Goal: Information Seeking & Learning: Compare options

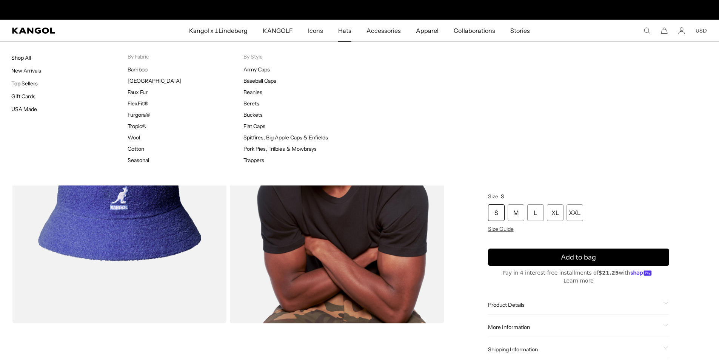
scroll to position [0, 156]
click at [344, 28] on span "Hats" at bounding box center [344, 31] width 13 height 22
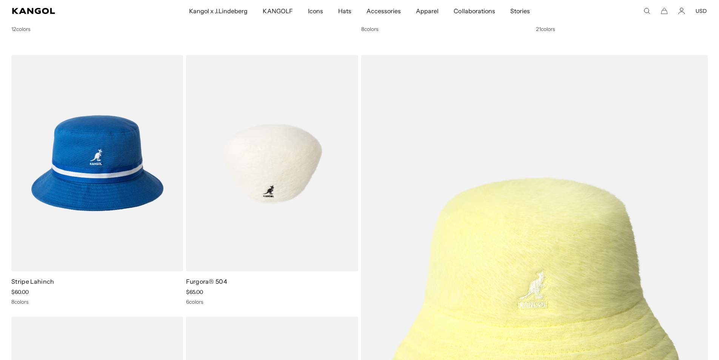
scroll to position [0, 156]
click at [299, 153] on img at bounding box center [272, 163] width 172 height 216
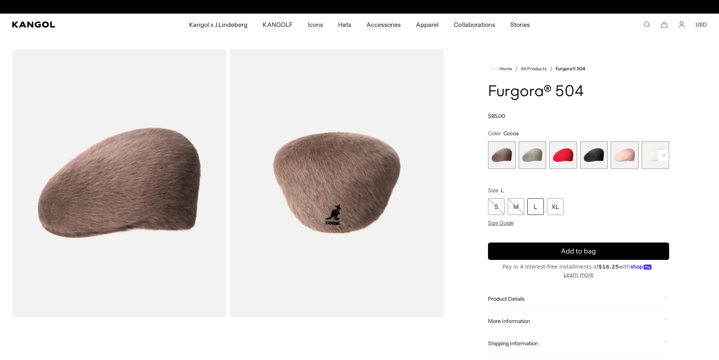
scroll to position [0, 156]
click at [646, 156] on span "6 of 7" at bounding box center [656, 155] width 28 height 28
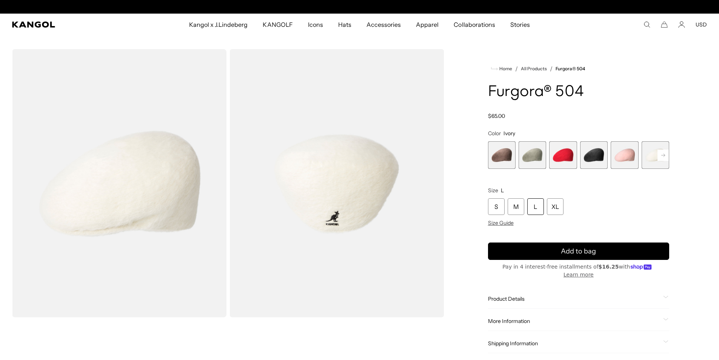
scroll to position [0, 156]
click at [660, 86] on h1 "Furgora® 504" at bounding box center [578, 92] width 181 height 17
click at [30, 21] on comp-header "Kangol x J.Lindeberg Kangol x J.Lindeberg Men's Shop All Headwear Tops Outerwea…" at bounding box center [359, 25] width 719 height 22
drag, startPoint x: 50, startPoint y: 25, endPoint x: 52, endPoint y: 19, distance: 5.9
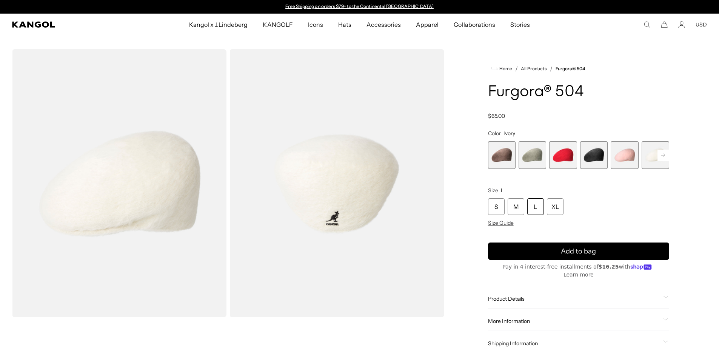
click at [50, 24] on icon "Kangol" at bounding box center [33, 25] width 43 height 6
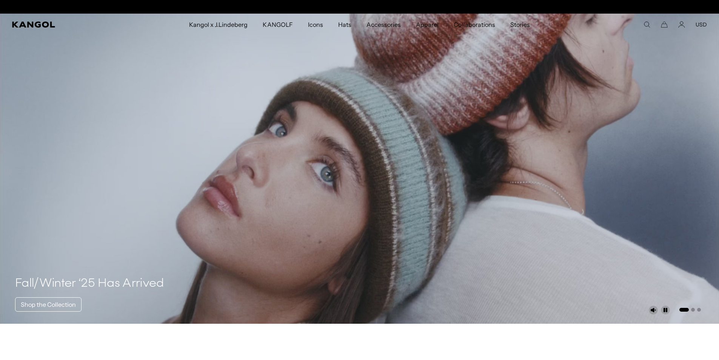
scroll to position [0, 156]
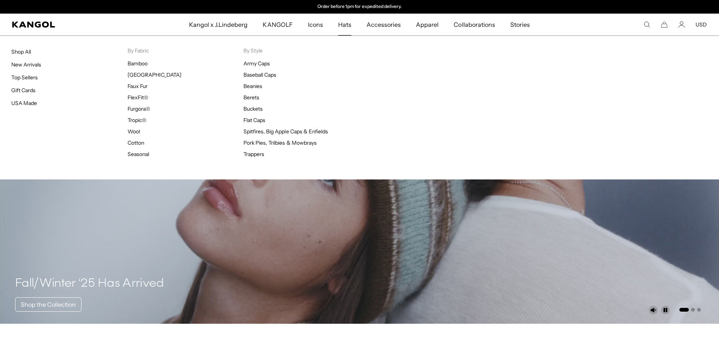
click at [343, 26] on span "Hats" at bounding box center [344, 25] width 13 height 22
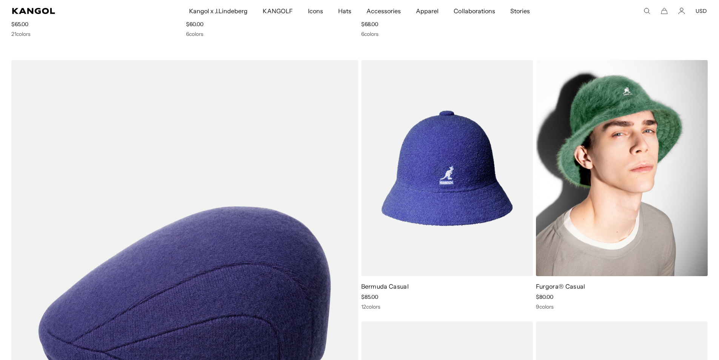
click at [613, 167] on img at bounding box center [622, 168] width 172 height 216
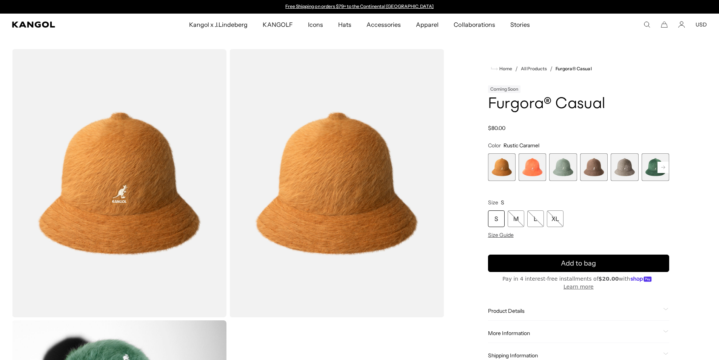
click at [663, 168] on rect at bounding box center [663, 167] width 11 height 11
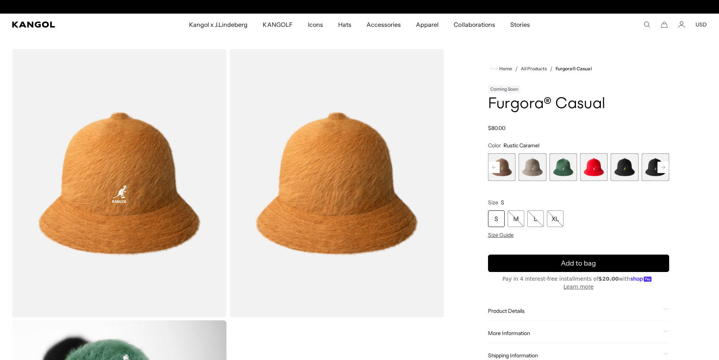
scroll to position [0, 156]
click at [623, 172] on span "8 of 12" at bounding box center [625, 167] width 28 height 28
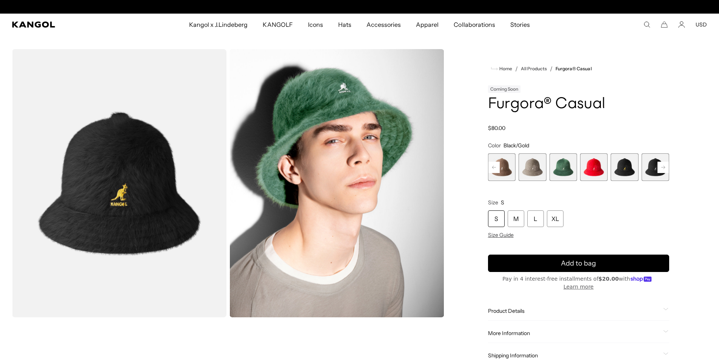
scroll to position [0, 156]
click at [666, 170] on rect at bounding box center [663, 167] width 11 height 11
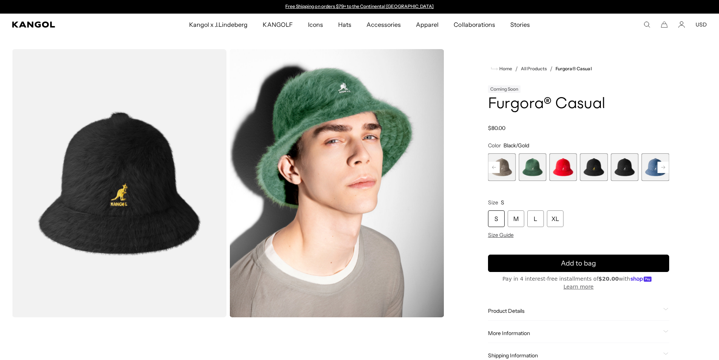
click at [624, 170] on span "9 of 12" at bounding box center [625, 167] width 28 height 28
click at [662, 166] on rect at bounding box center [663, 167] width 11 height 11
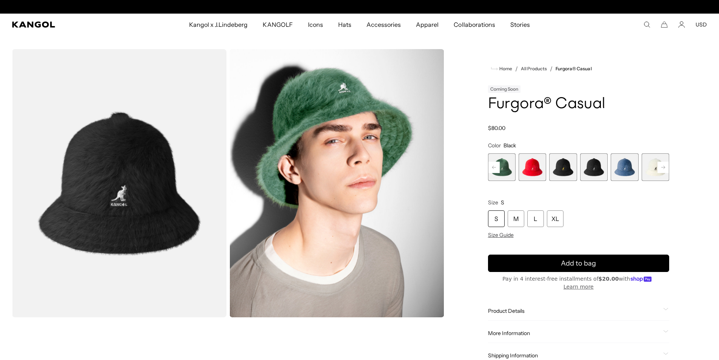
click at [661, 167] on rect at bounding box center [663, 167] width 11 height 11
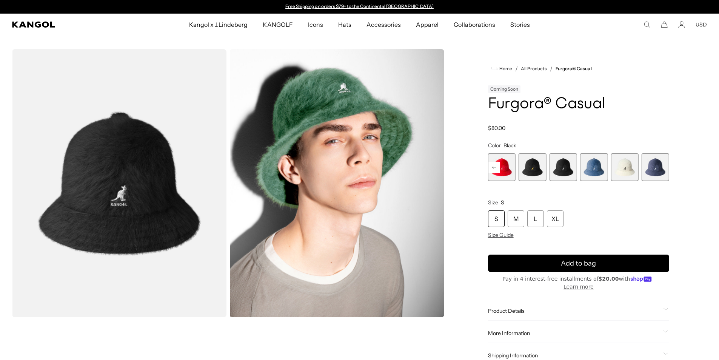
click at [625, 166] on span "11 of 12" at bounding box center [625, 167] width 28 height 28
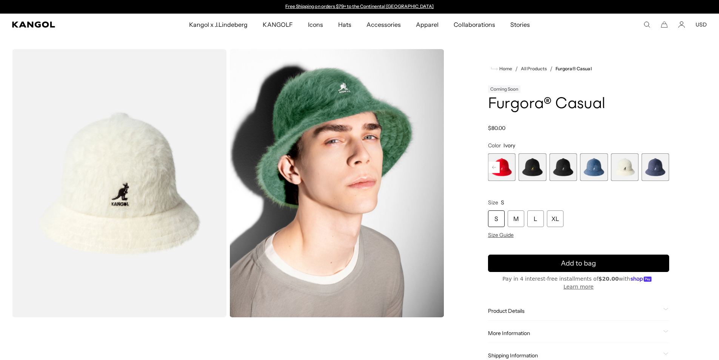
click at [656, 171] on span "12 of 12" at bounding box center [656, 167] width 28 height 28
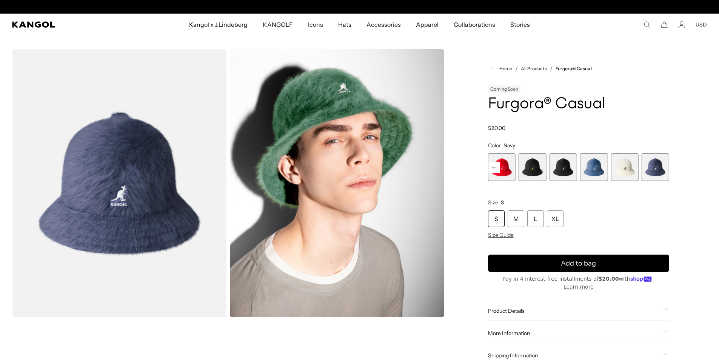
scroll to position [0, 156]
click at [494, 165] on rect at bounding box center [494, 167] width 11 height 11
click at [663, 168] on rect at bounding box center [663, 167] width 11 height 11
click at [600, 171] on span "10 of 12" at bounding box center [594, 167] width 28 height 28
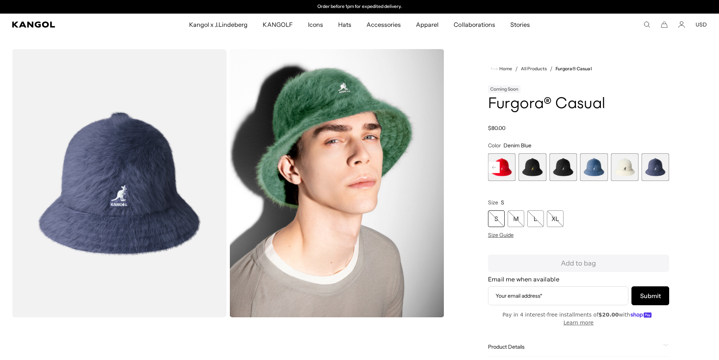
click at [660, 168] on span "12 of 12" at bounding box center [656, 167] width 28 height 28
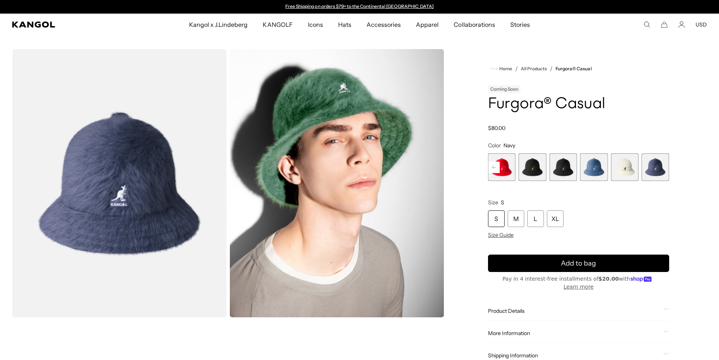
click at [659, 169] on span "12 of 12" at bounding box center [656, 167] width 28 height 28
click at [623, 172] on span "11 of 12" at bounding box center [625, 167] width 28 height 28
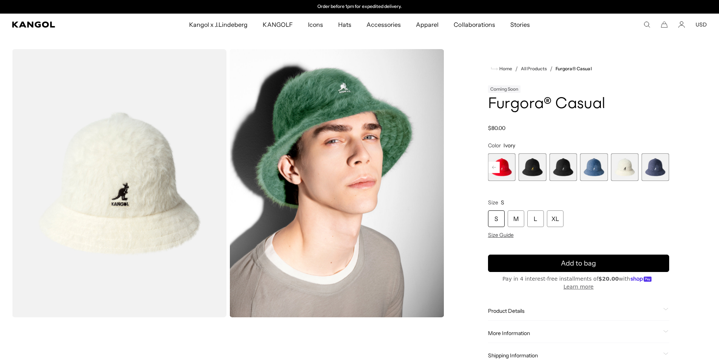
click at [595, 174] on span "10 of 12" at bounding box center [594, 167] width 28 height 28
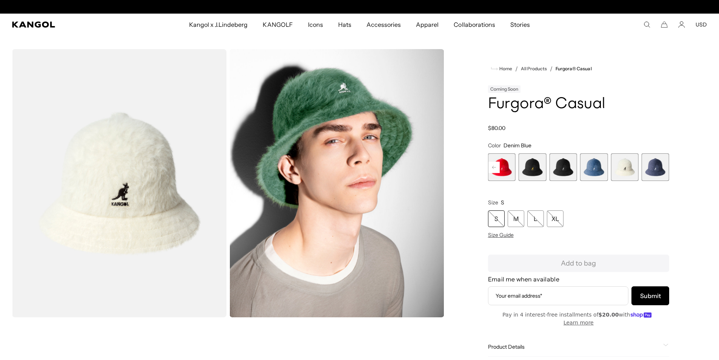
scroll to position [0, 0]
click at [594, 168] on span "10 of 12" at bounding box center [594, 167] width 28 height 28
click at [561, 169] on span "9 of 12" at bounding box center [563, 167] width 28 height 28
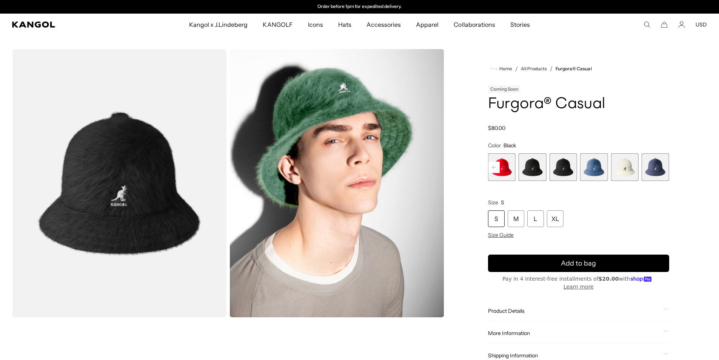
click at [540, 168] on span "8 of 12" at bounding box center [533, 167] width 28 height 28
click at [496, 164] on rect at bounding box center [494, 167] width 11 height 11
click at [496, 171] on rect at bounding box center [494, 167] width 11 height 11
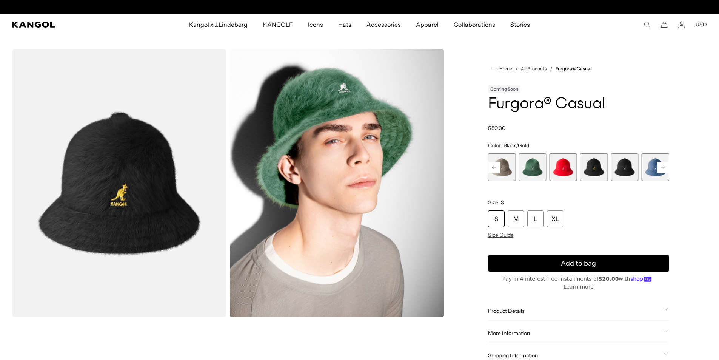
scroll to position [0, 0]
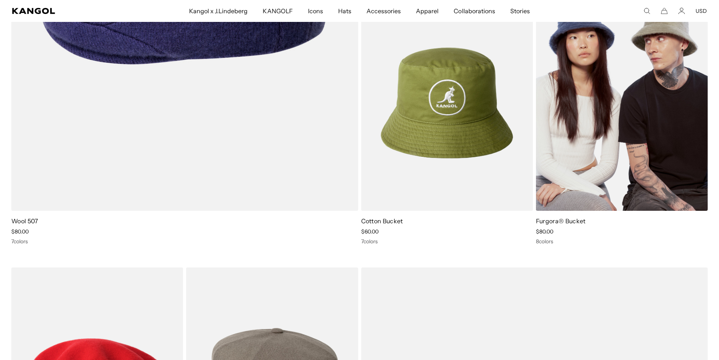
scroll to position [1926, 0]
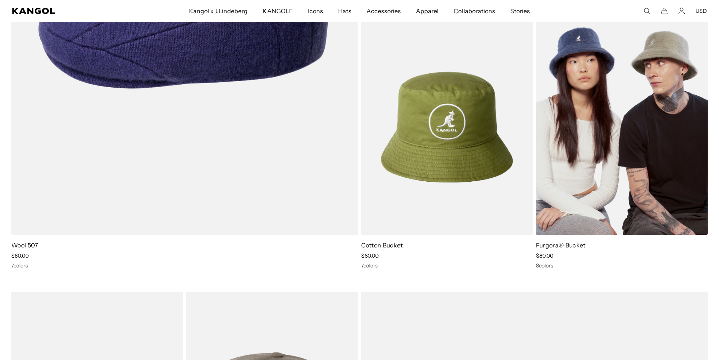
click at [643, 125] on img at bounding box center [622, 127] width 172 height 216
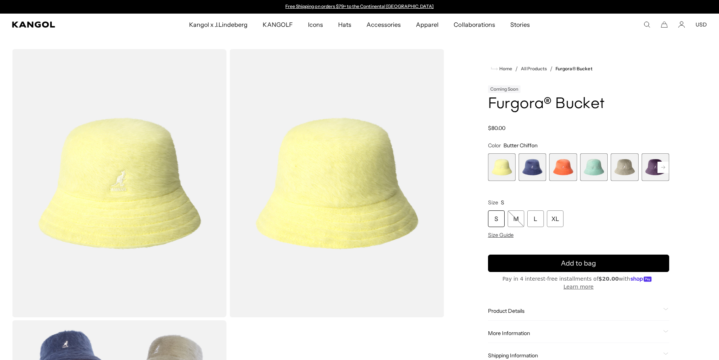
click at [532, 174] on span "2 of 10" at bounding box center [533, 167] width 28 height 28
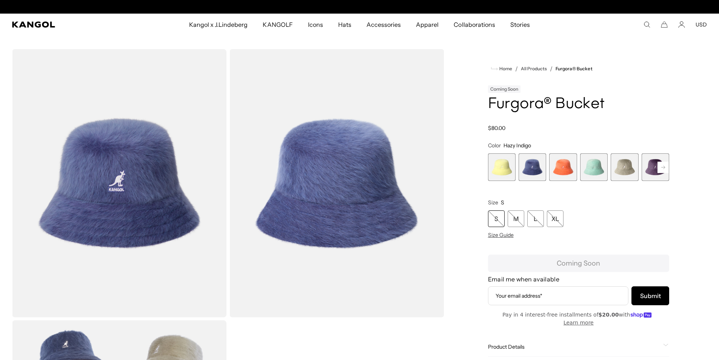
scroll to position [0, 156]
click at [560, 167] on span "3 of 10" at bounding box center [563, 167] width 28 height 28
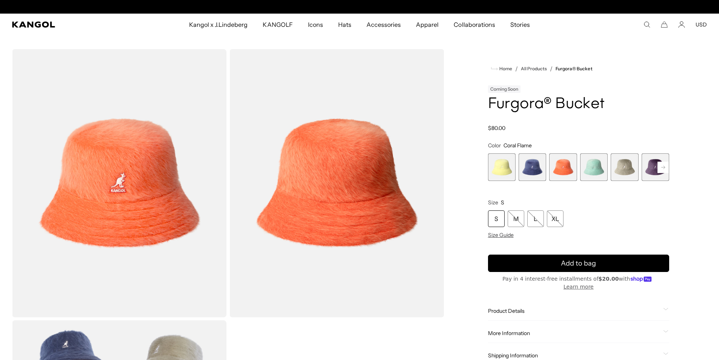
scroll to position [0, 156]
click at [590, 174] on span "4 of 10" at bounding box center [594, 167] width 28 height 28
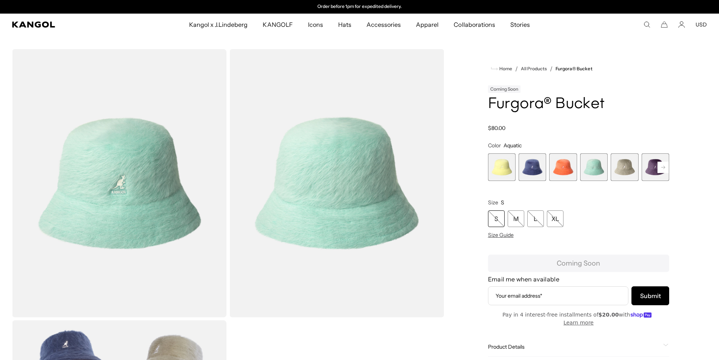
click at [625, 172] on span "5 of 10" at bounding box center [625, 167] width 28 height 28
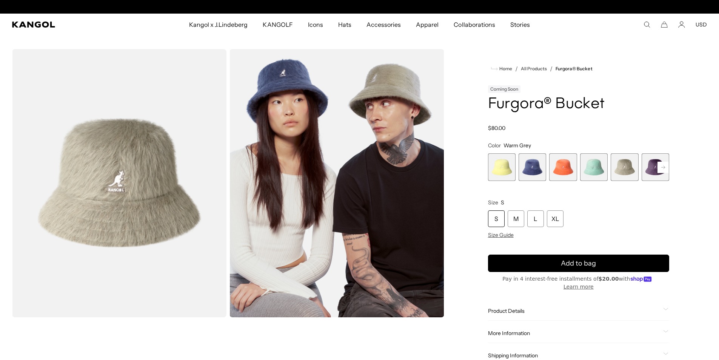
click at [559, 173] on span "3 of 10" at bounding box center [563, 167] width 28 height 28
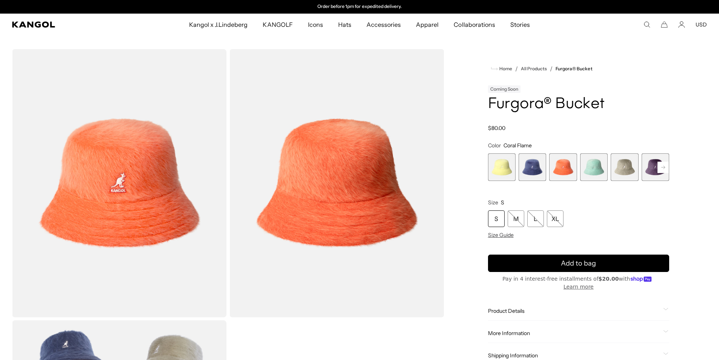
click at [589, 170] on span "4 of 10" at bounding box center [594, 167] width 28 height 28
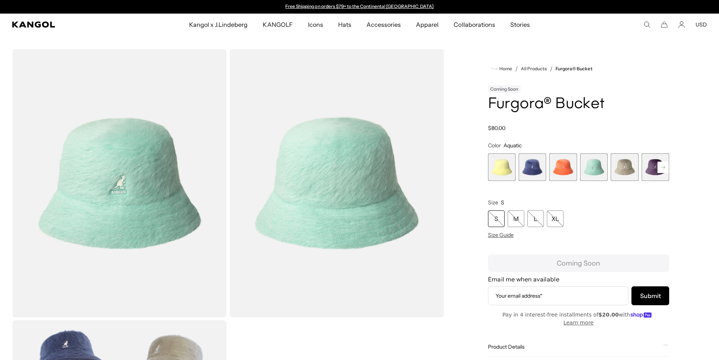
click at [628, 170] on span "5 of 10" at bounding box center [625, 167] width 28 height 28
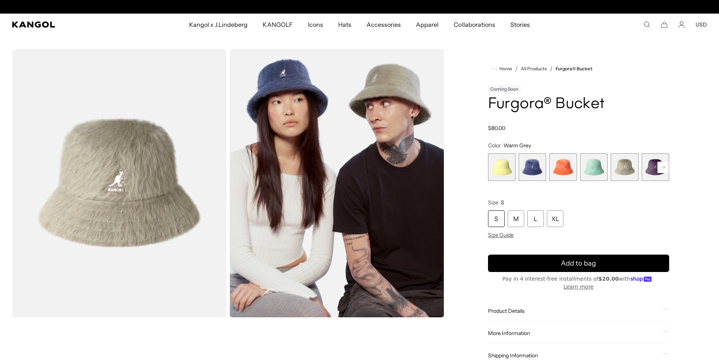
scroll to position [0, 156]
click at [665, 167] on icon at bounding box center [663, 166] width 4 height 3
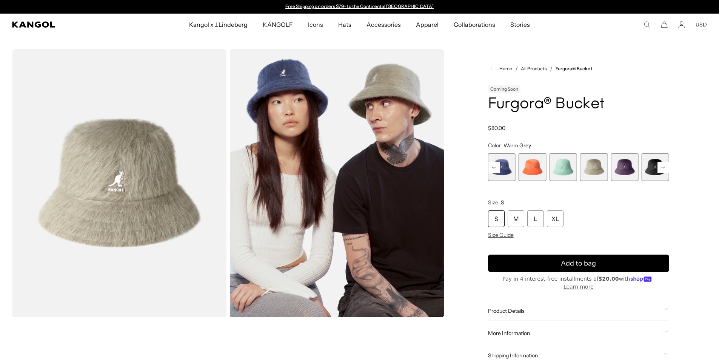
click at [617, 175] on span "6 of 10" at bounding box center [625, 167] width 28 height 28
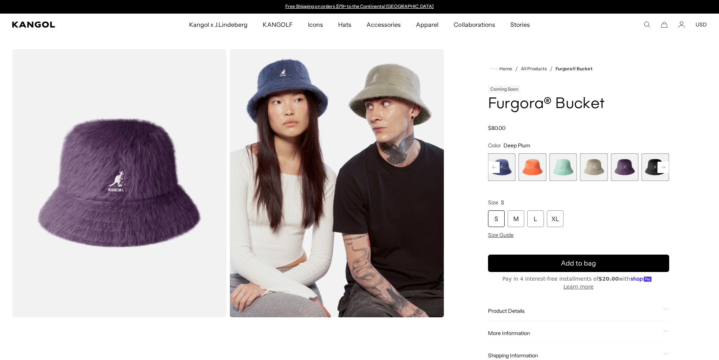
click at [648, 169] on span "7 of 10" at bounding box center [656, 167] width 28 height 28
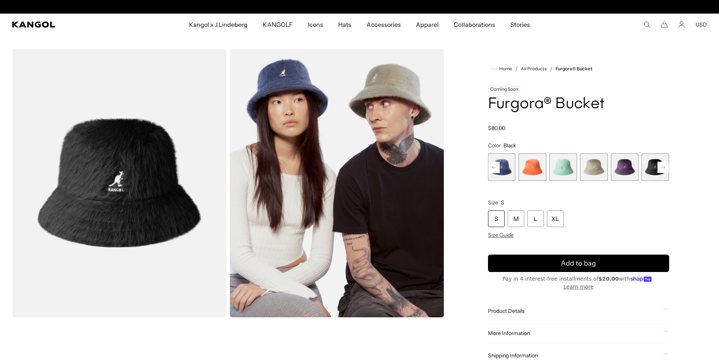
scroll to position [0, 156]
click at [664, 168] on rect at bounding box center [663, 167] width 11 height 11
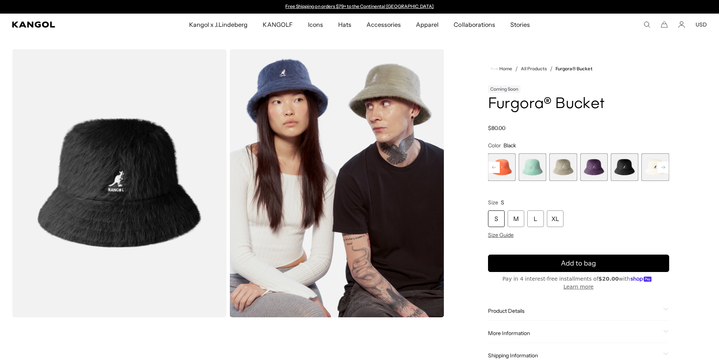
click at [494, 169] on icon at bounding box center [494, 167] width 11 height 12
click at [495, 169] on rect at bounding box center [494, 167] width 11 height 11
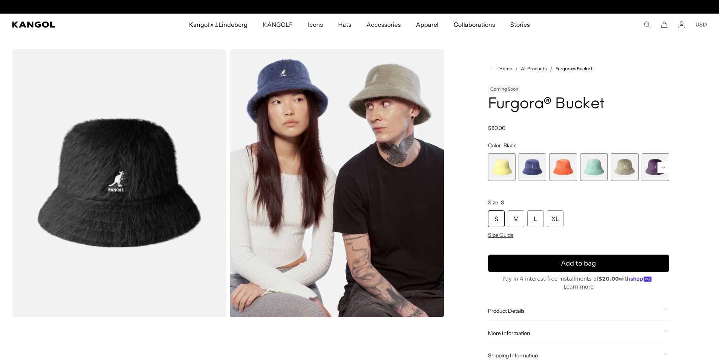
scroll to position [0, 156]
click at [507, 167] on span "1 of 10" at bounding box center [502, 167] width 28 height 28
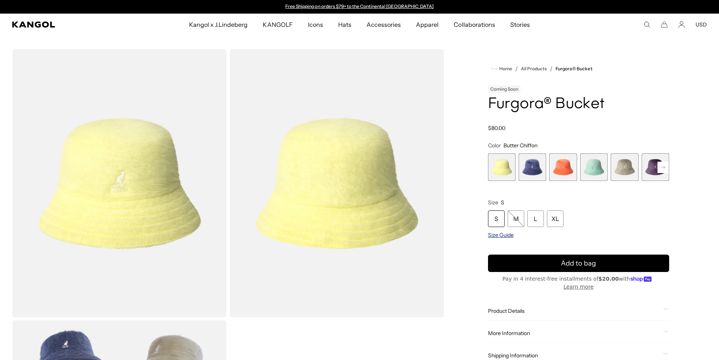
click at [501, 235] on span "Size Guide" at bounding box center [501, 234] width 26 height 7
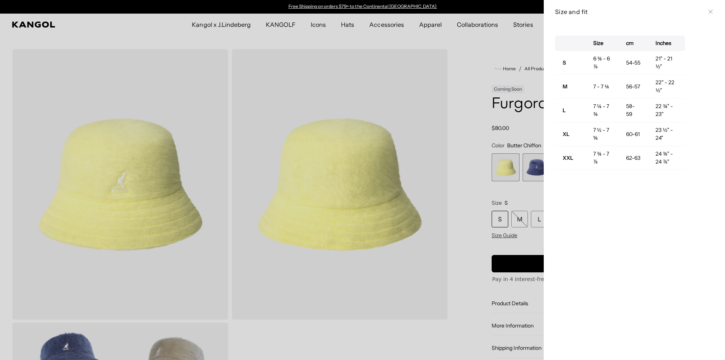
click at [446, 39] on div at bounding box center [362, 180] width 725 height 360
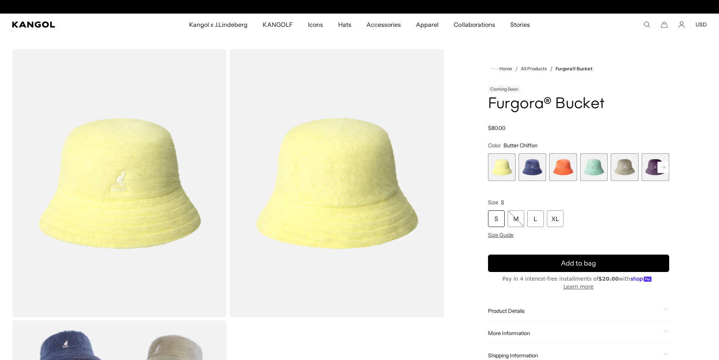
click at [528, 167] on span "2 of 10" at bounding box center [533, 167] width 28 height 28
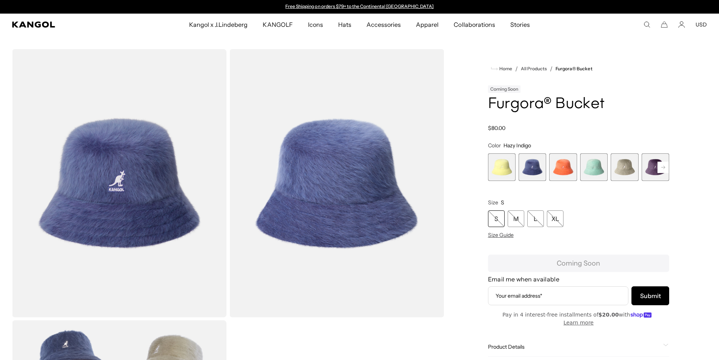
click at [501, 165] on span "1 of 10" at bounding box center [502, 167] width 28 height 28
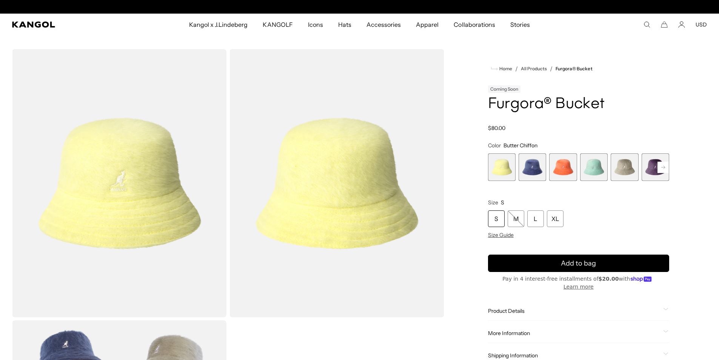
scroll to position [0, 156]
click at [661, 166] on rect at bounding box center [663, 167] width 11 height 11
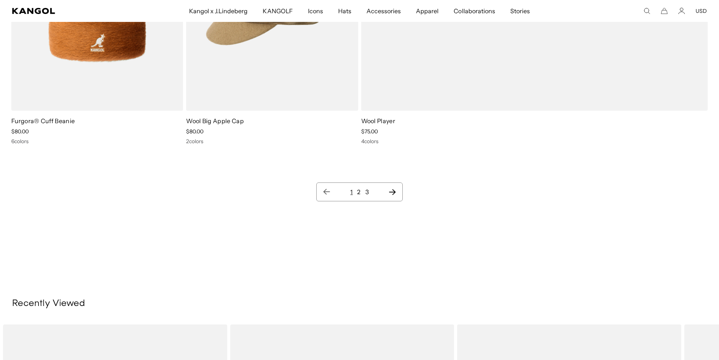
click at [357, 193] on link "2" at bounding box center [358, 192] width 3 height 8
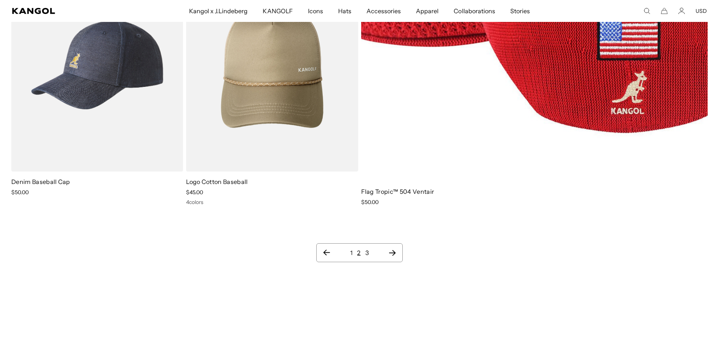
click at [367, 249] on link "3" at bounding box center [366, 253] width 3 height 8
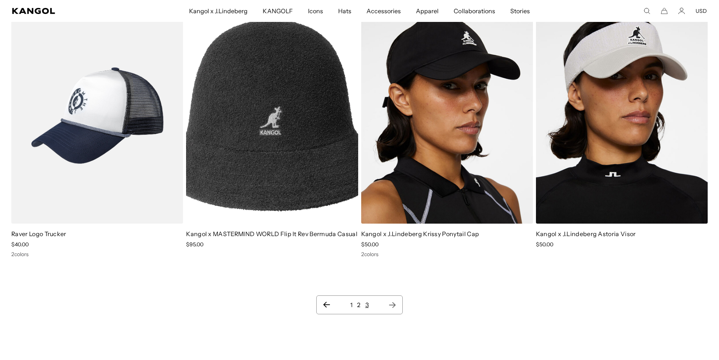
click at [352, 304] on link "1" at bounding box center [351, 305] width 2 height 8
